Goal: Navigation & Orientation: Find specific page/section

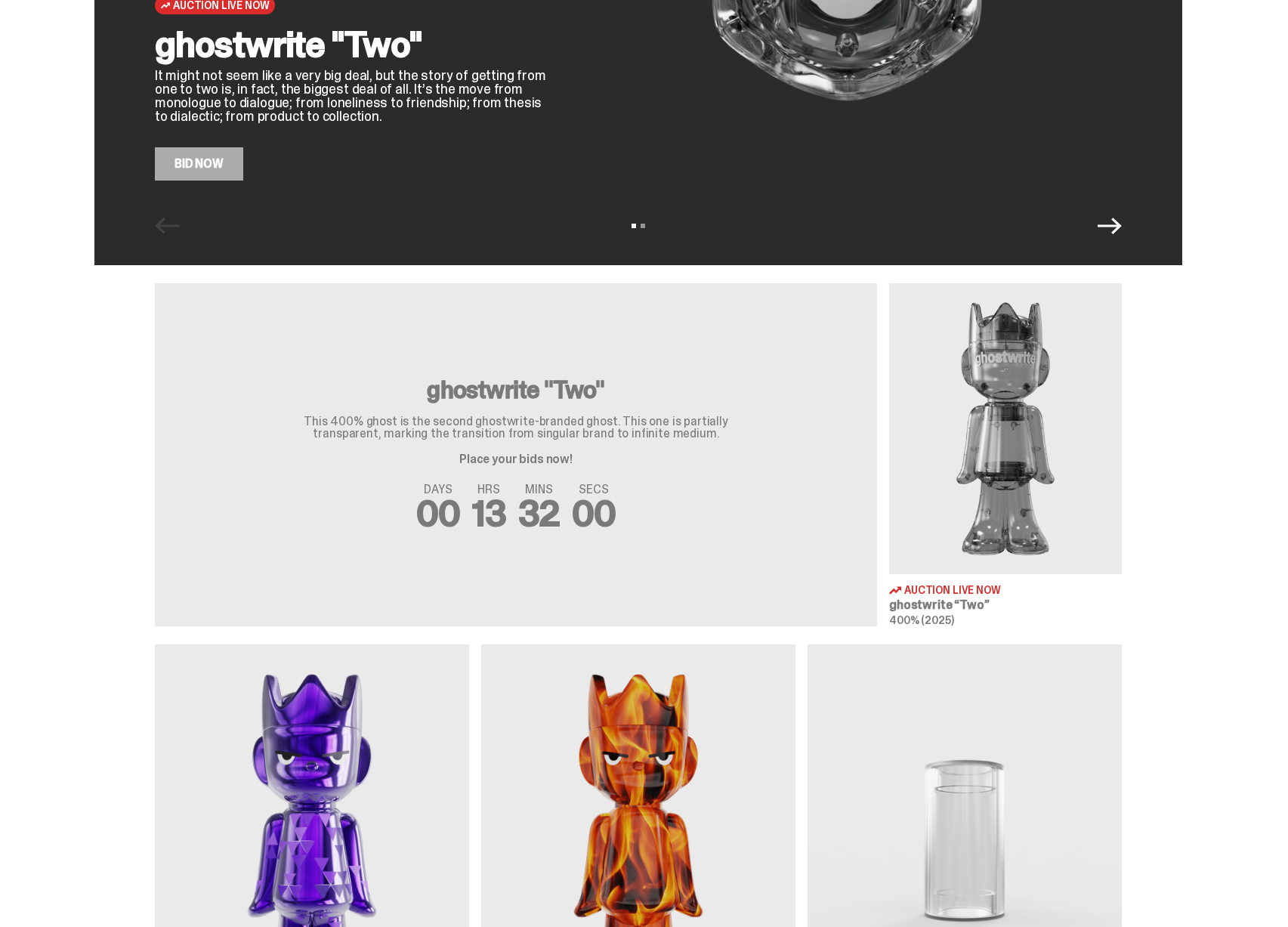
scroll to position [285, 0]
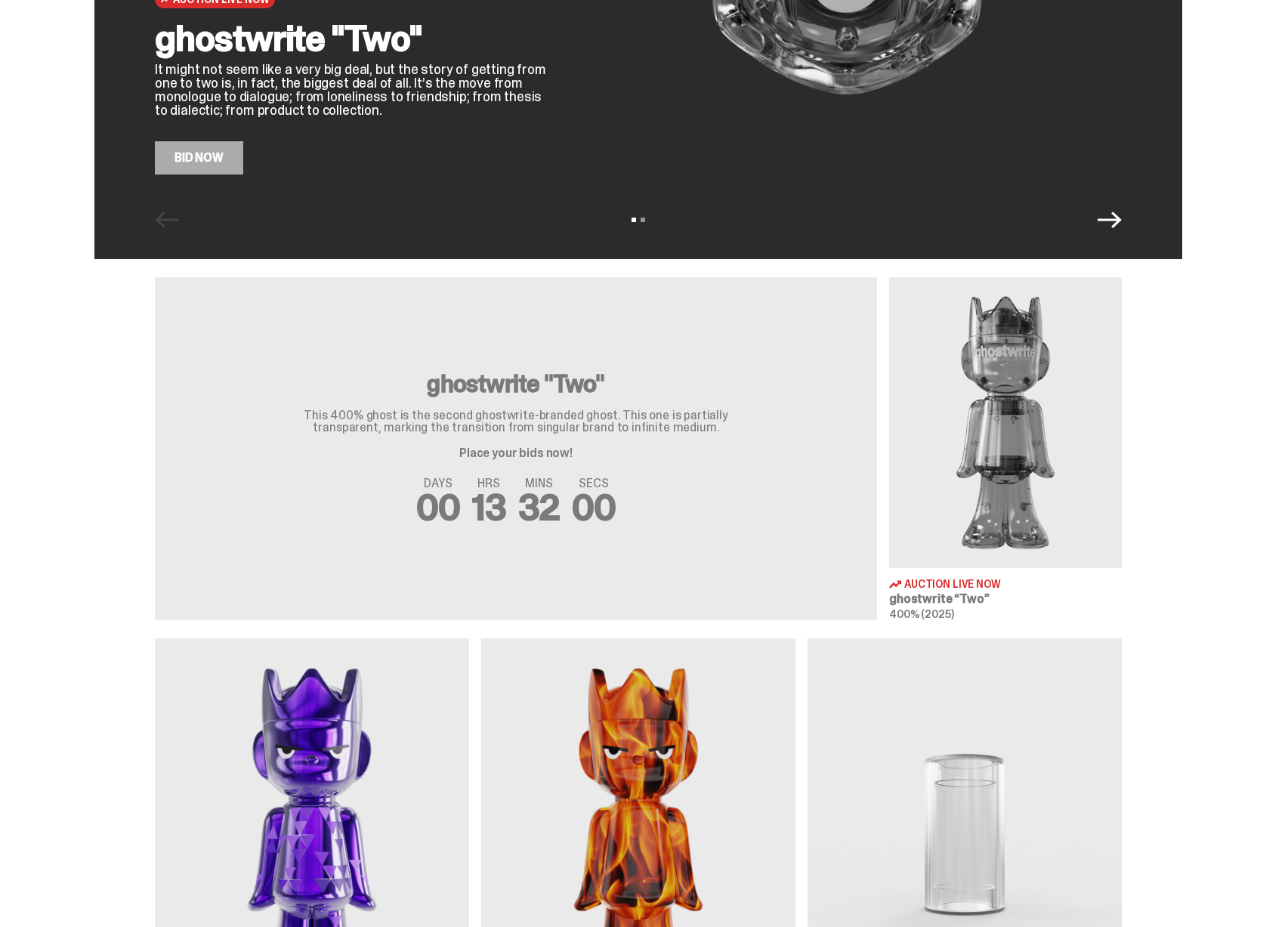
click at [1002, 469] on img at bounding box center [1005, 423] width 233 height 291
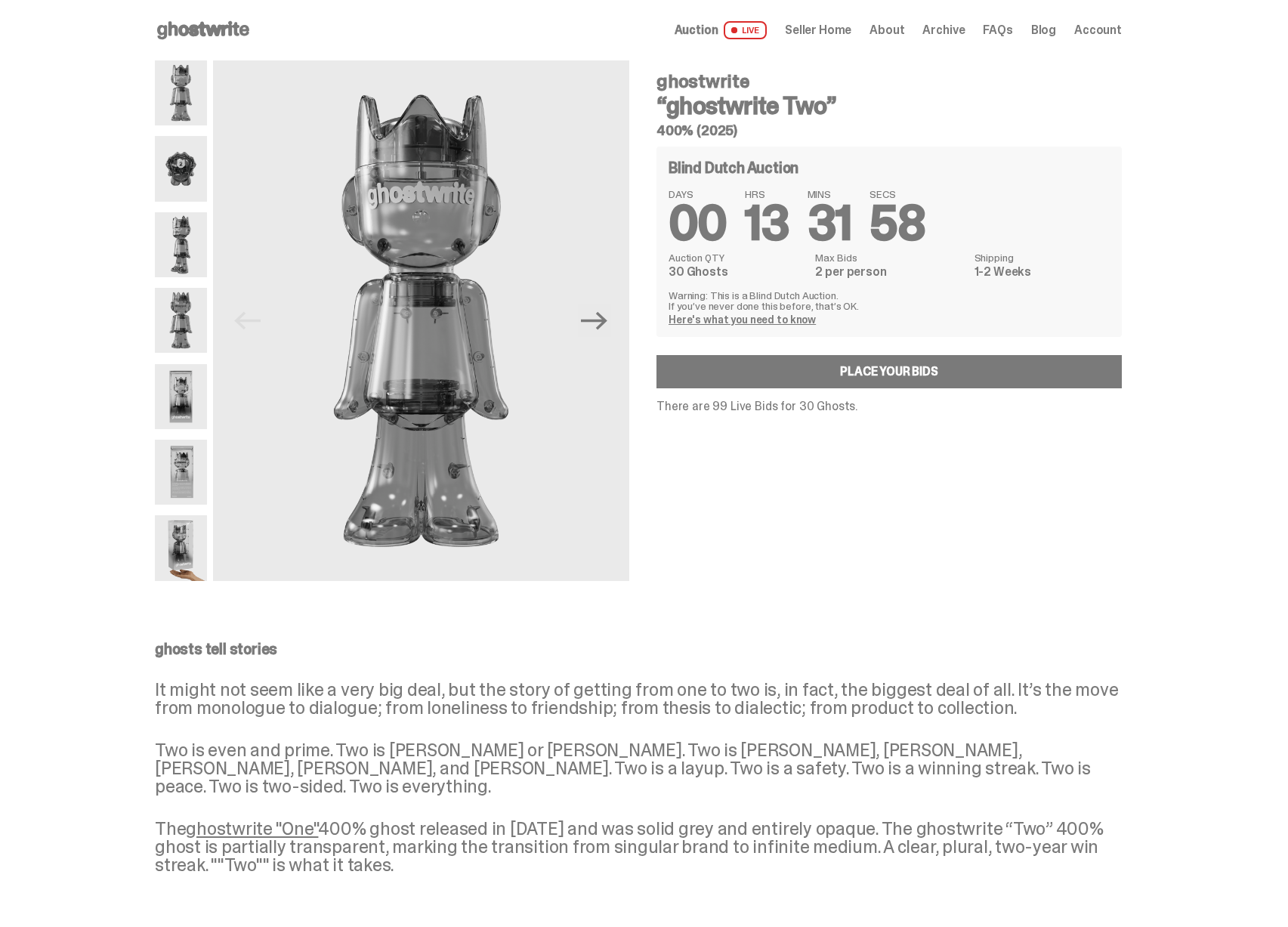
click at [194, 258] on img at bounding box center [181, 244] width 53 height 65
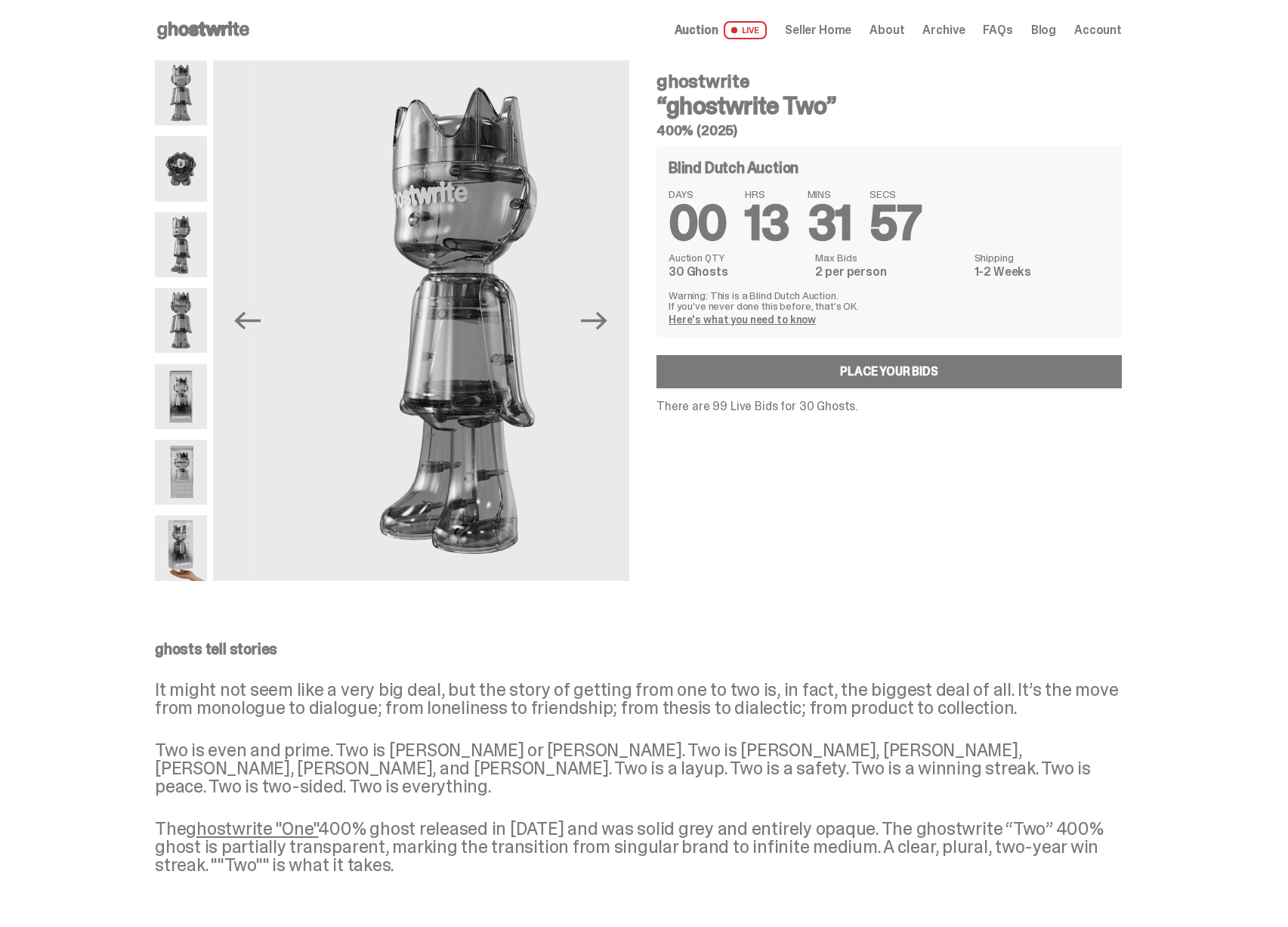
click at [192, 195] on img at bounding box center [181, 168] width 53 height 65
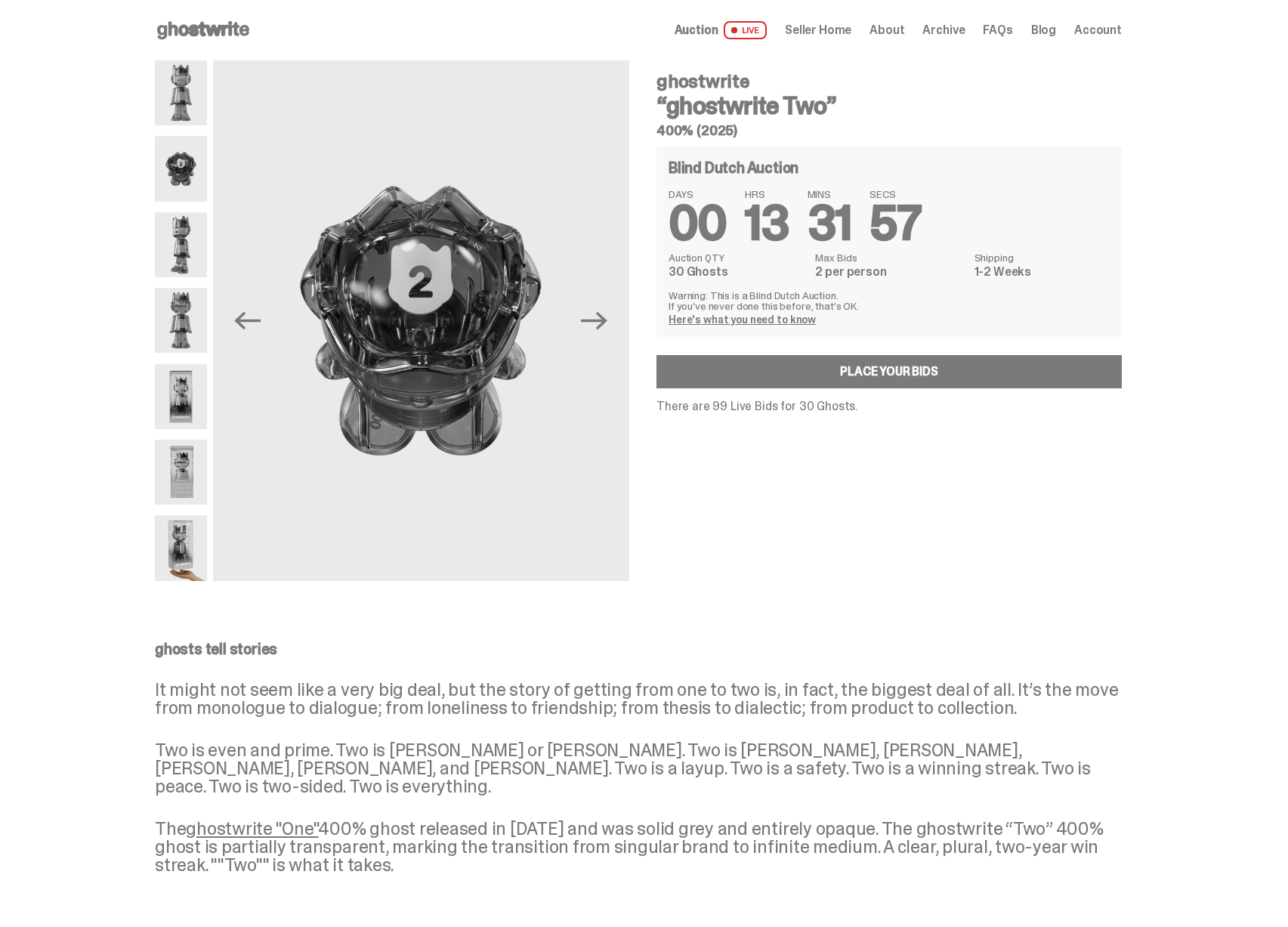
click at [184, 277] on div at bounding box center [181, 320] width 53 height 520
click at [185, 298] on img at bounding box center [181, 320] width 53 height 65
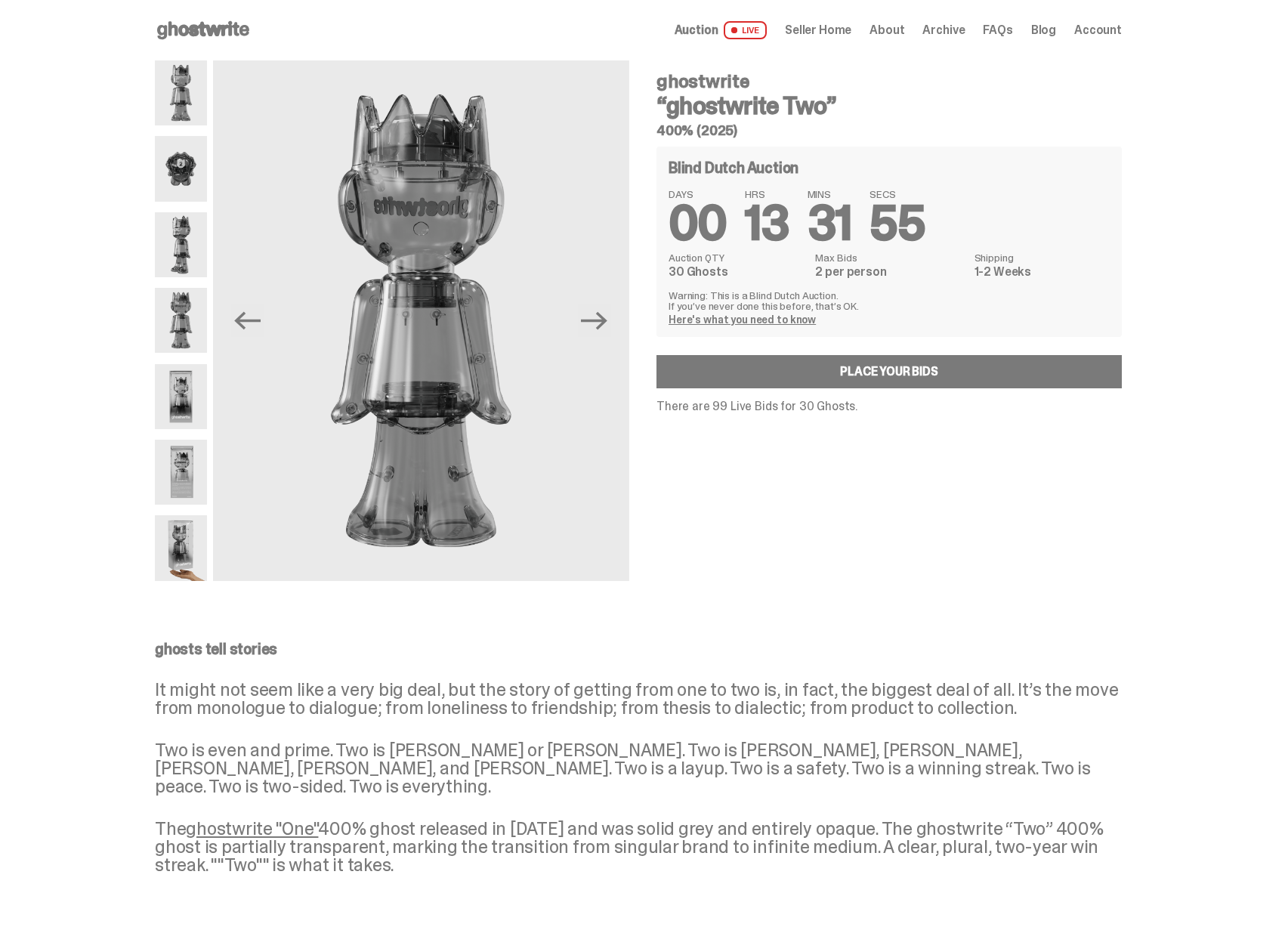
click at [201, 391] on img at bounding box center [181, 396] width 53 height 65
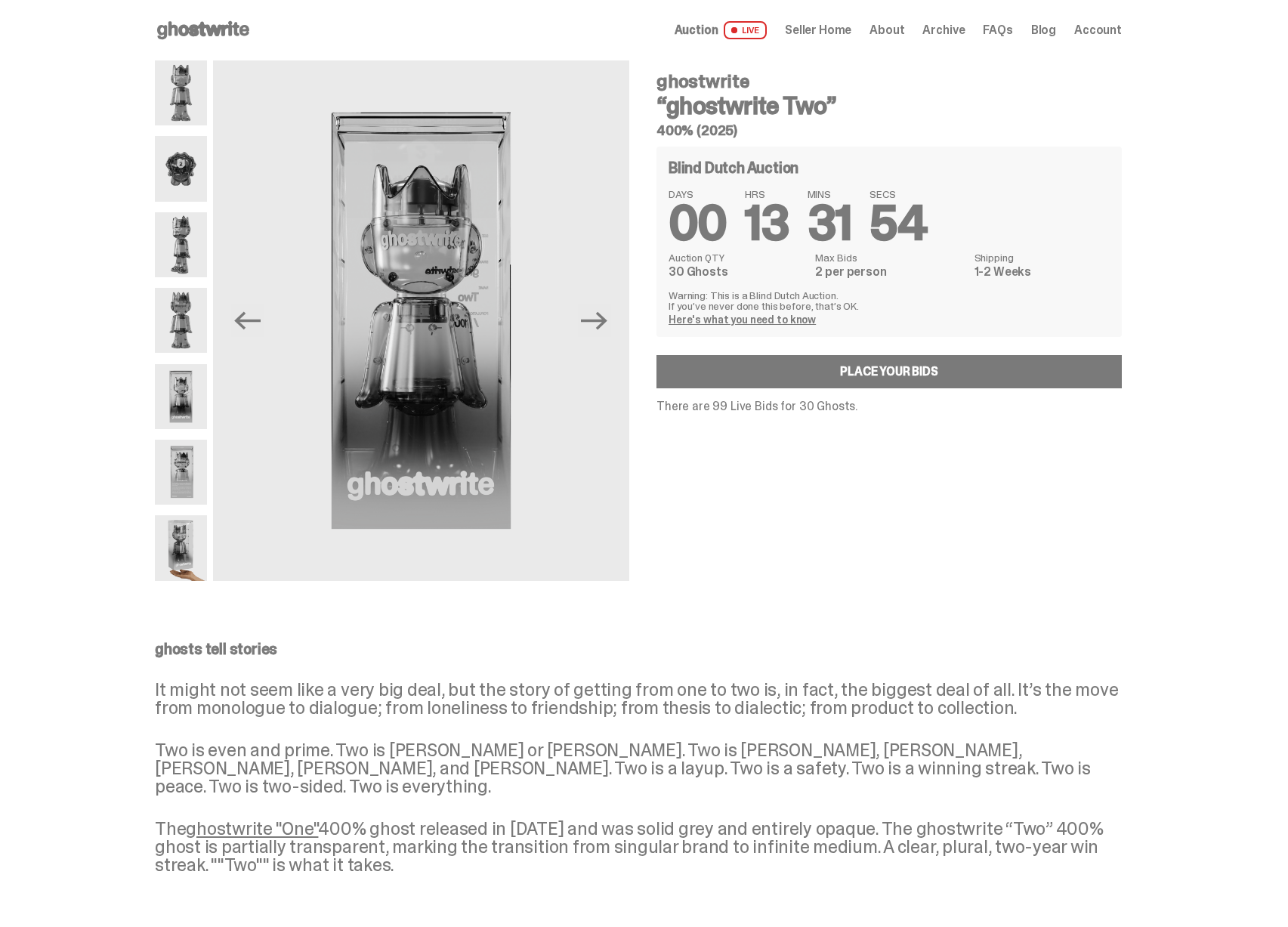
click at [202, 465] on img at bounding box center [181, 471] width 53 height 65
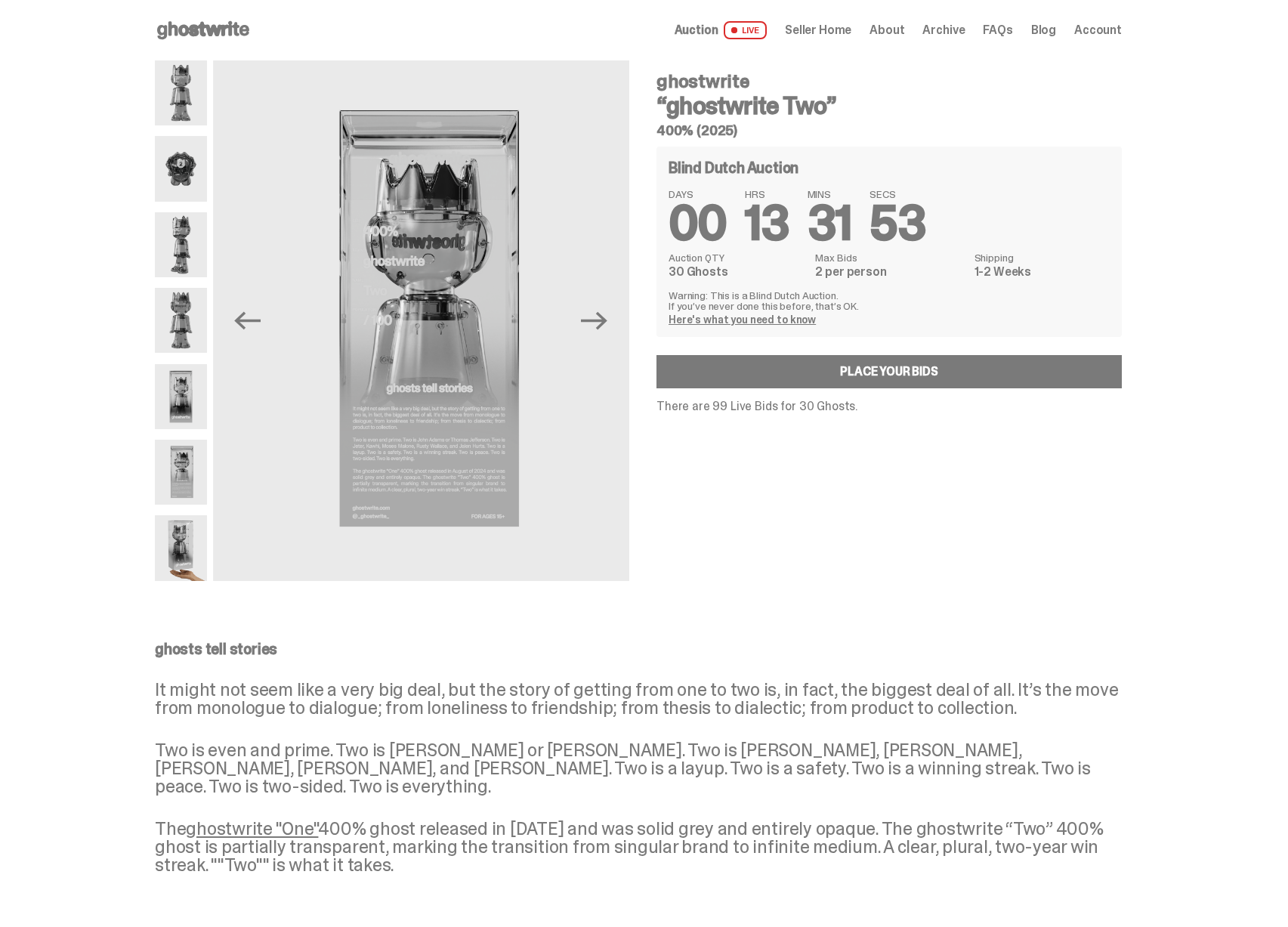
click at [186, 522] on img at bounding box center [181, 547] width 53 height 65
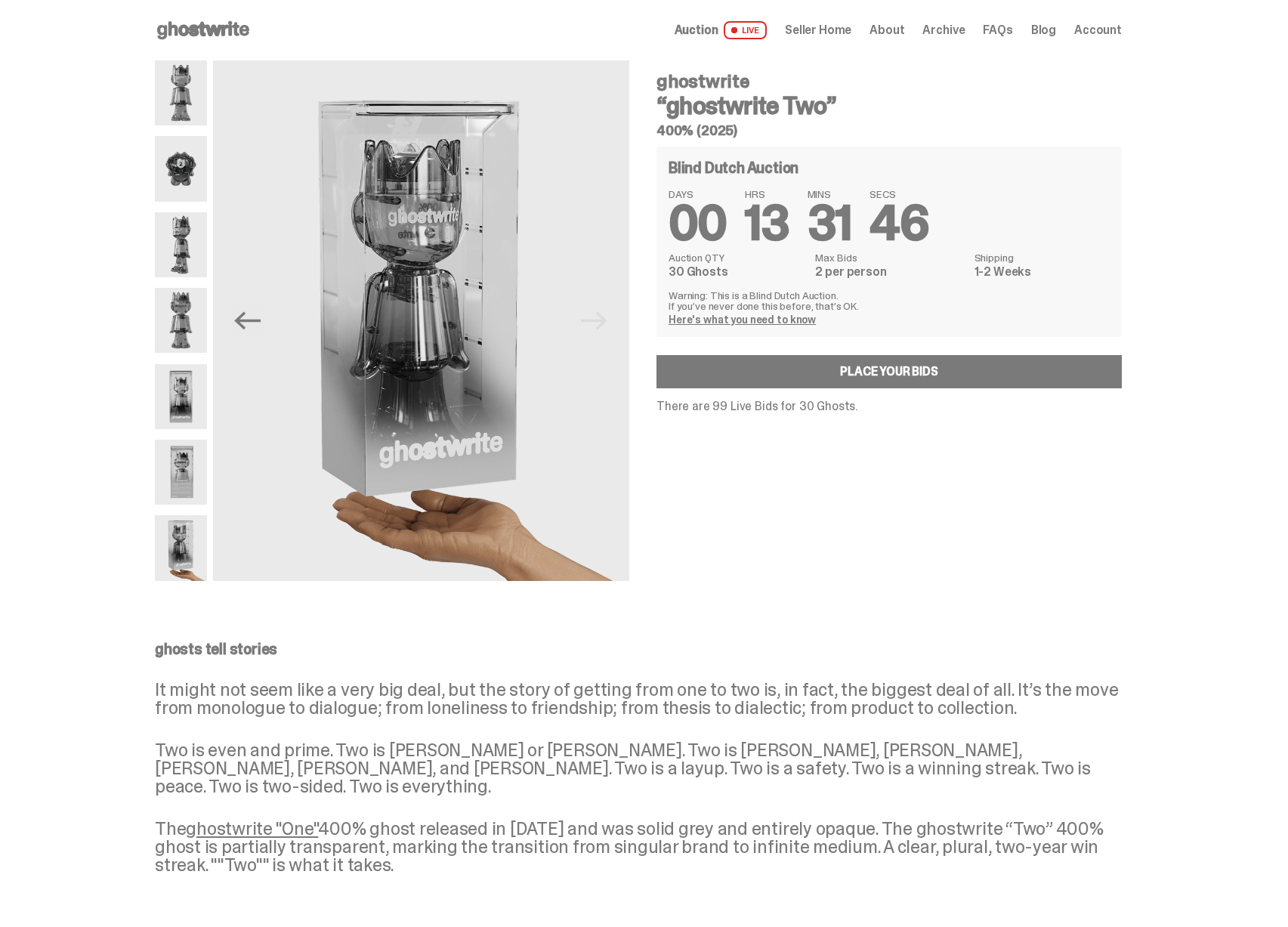
click at [814, 30] on span "Seller Home" at bounding box center [818, 30] width 66 height 12
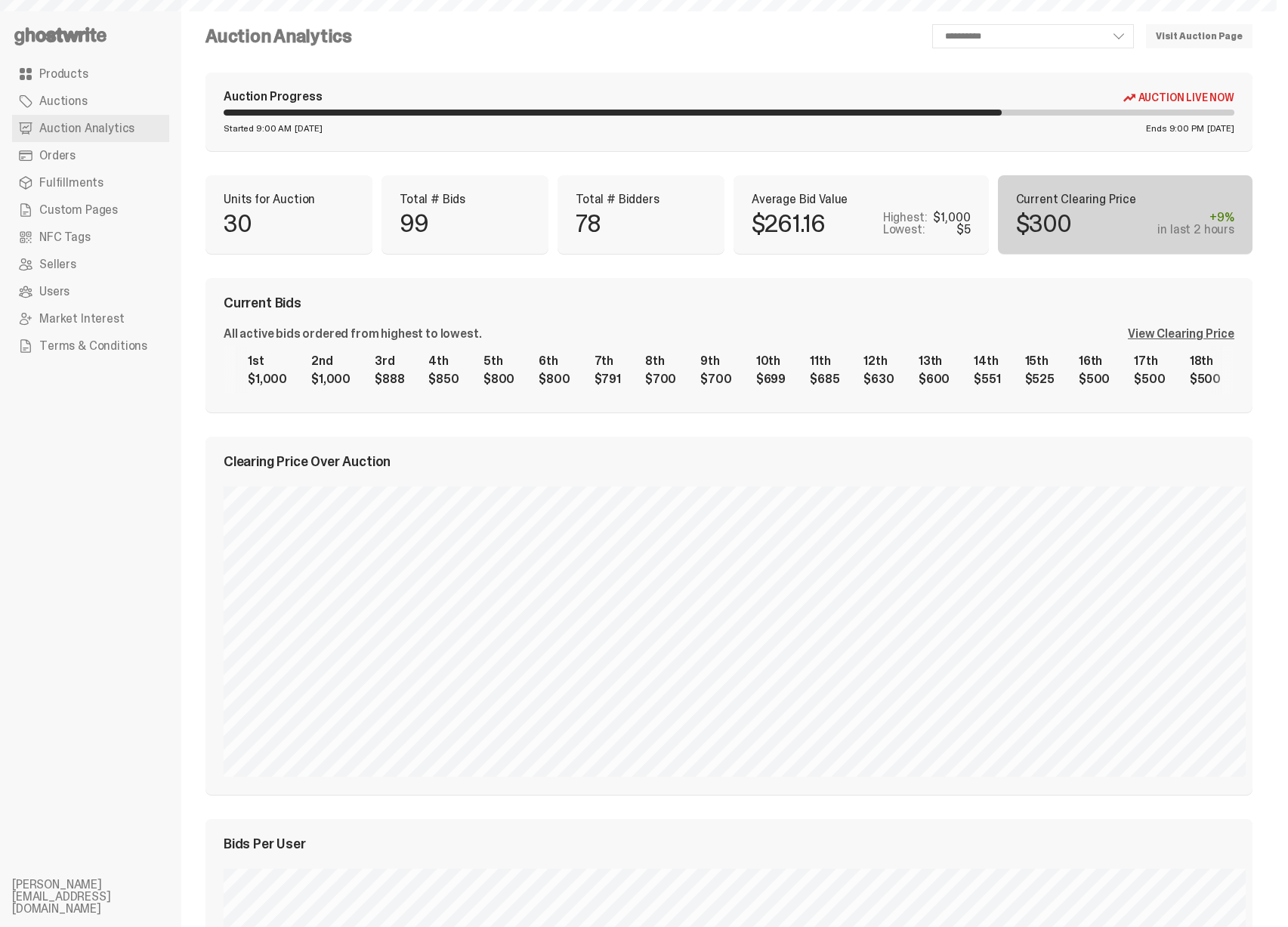
select select "**"
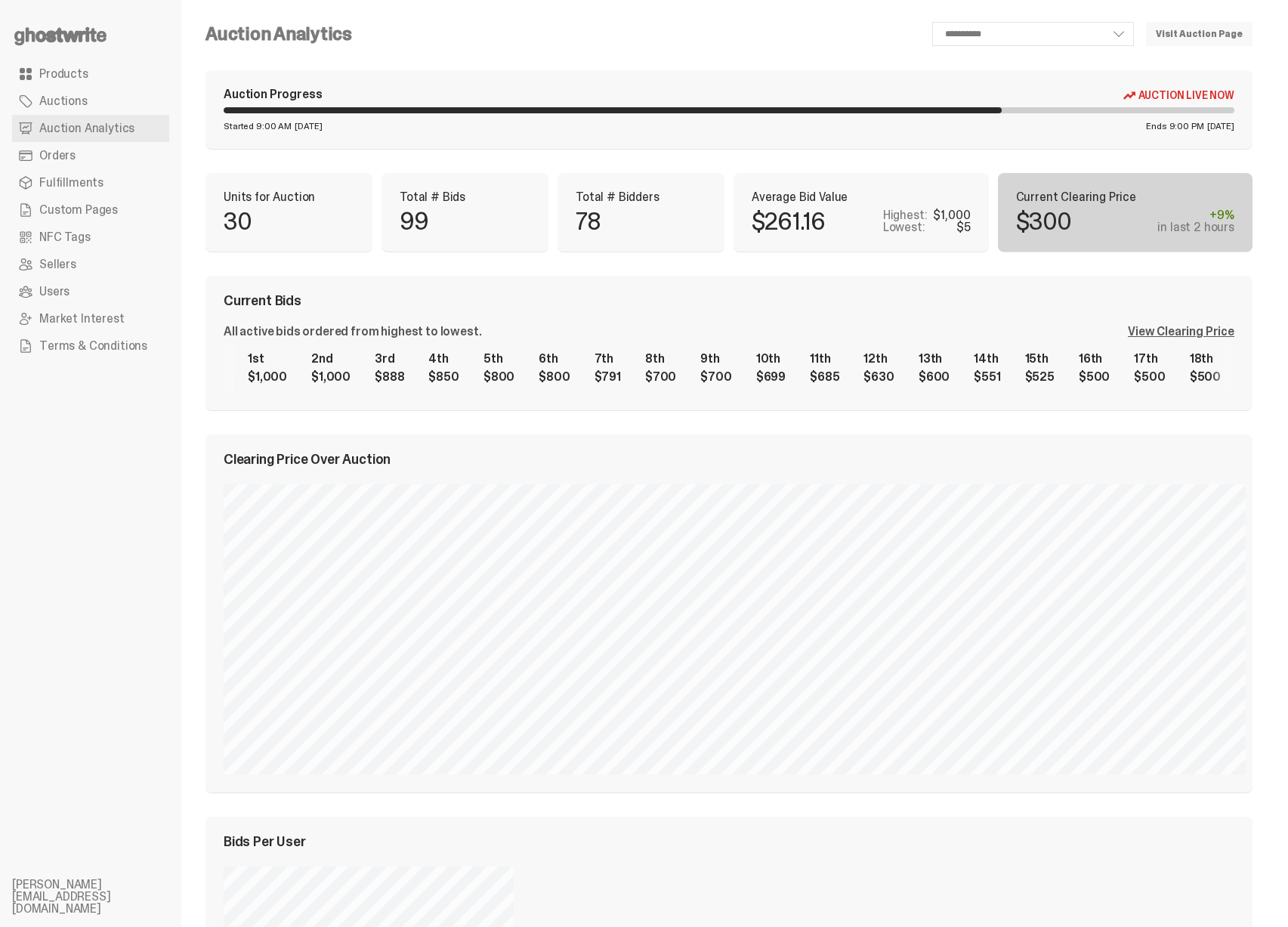
scroll to position [3, 0]
click at [1159, 331] on div "View Clearing Price" at bounding box center [1181, 331] width 107 height 12
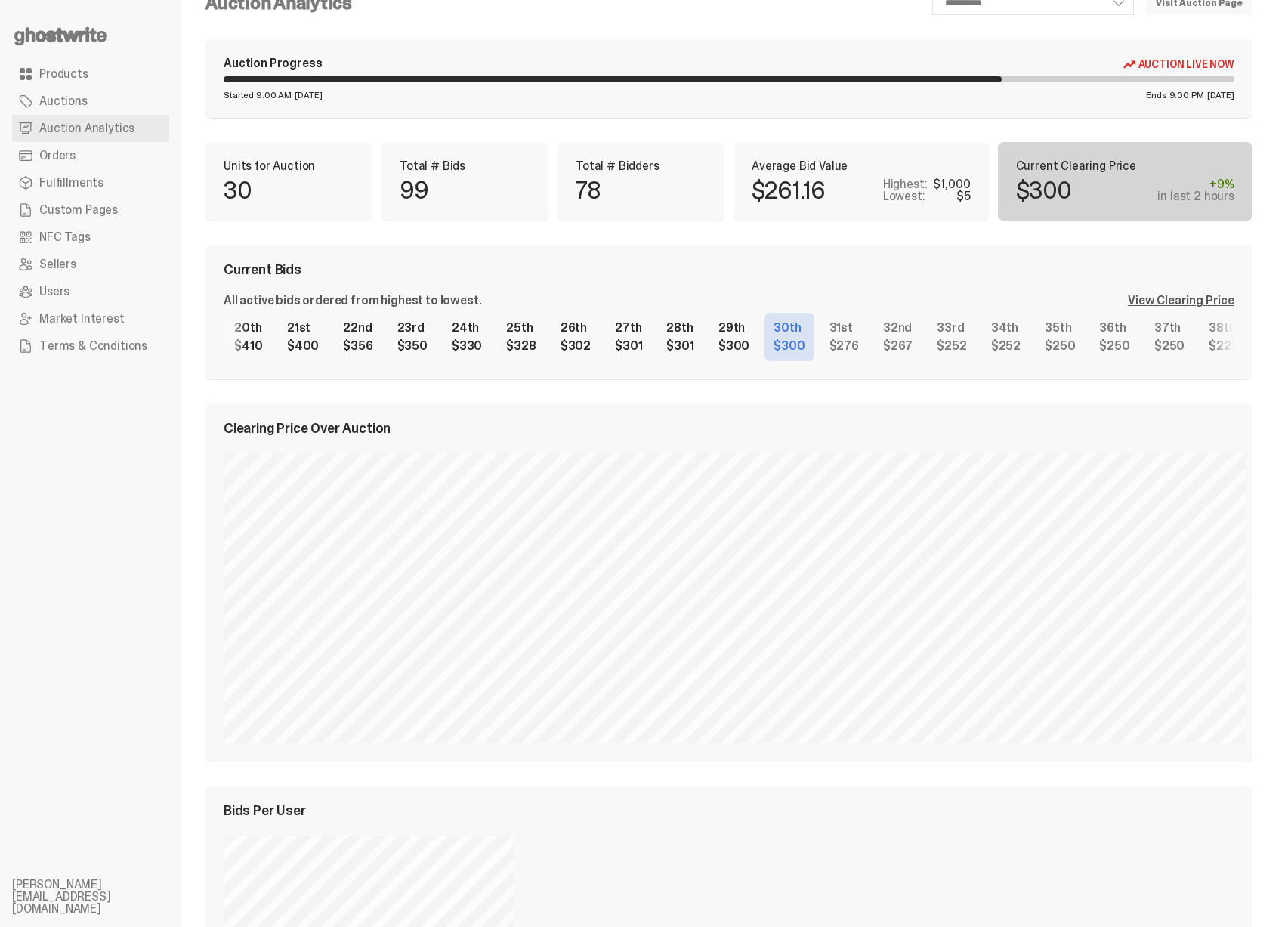
scroll to position [0, 0]
